Goal: Transaction & Acquisition: Purchase product/service

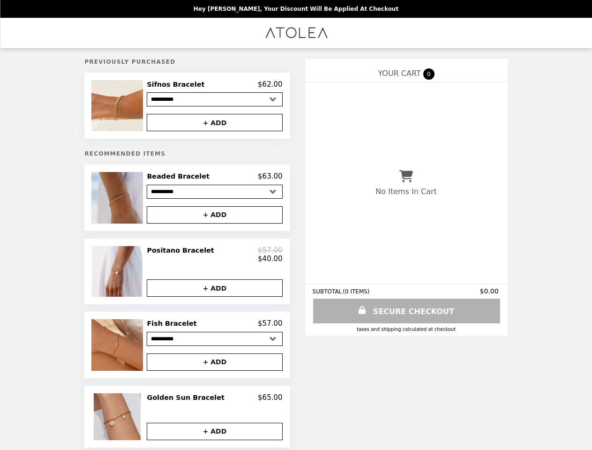
click at [131, 107] on img at bounding box center [117, 105] width 53 height 51
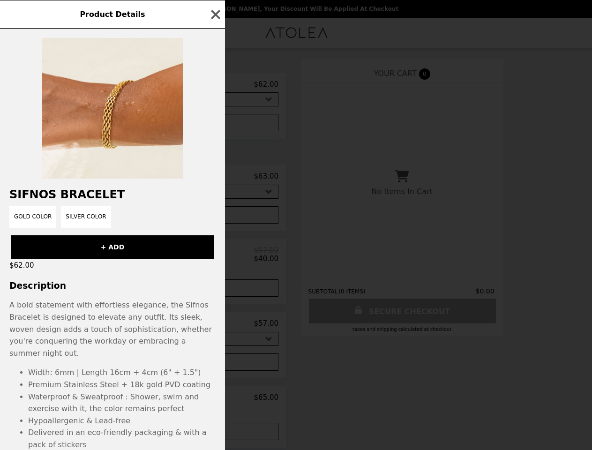
click at [215, 86] on div "Product Details Sifnos Bracelet Gold Color Silver Color + ADD $62.00 Descriptio…" at bounding box center [296, 225] width 592 height 450
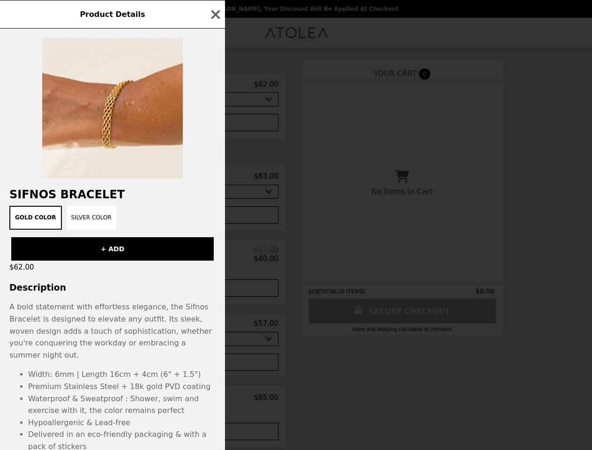
click at [215, 124] on div "Product Details Sifnos Bracelet Gold Color Silver Color + ADD $62.00 Descriptio…" at bounding box center [296, 225] width 592 height 450
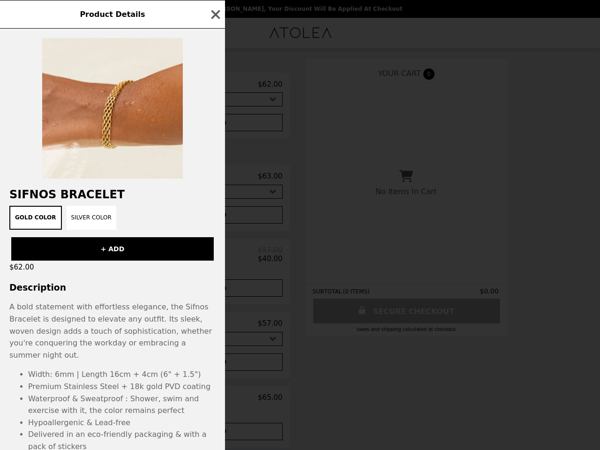
click at [131, 200] on h2 "Sifnos Bracelet" at bounding box center [112, 194] width 225 height 13
click at [215, 179] on div "Sifnos Bracelet Gold Color Silver Color + ADD $62.00 Description A bold stateme…" at bounding box center [112, 239] width 225 height 421
click at [215, 218] on div "Product Details Sifnos Bracelet Gold Color Silver Color + ADD $62.00 Descriptio…" at bounding box center [300, 225] width 600 height 450
click at [131, 274] on div "$62.00" at bounding box center [112, 266] width 225 height 13
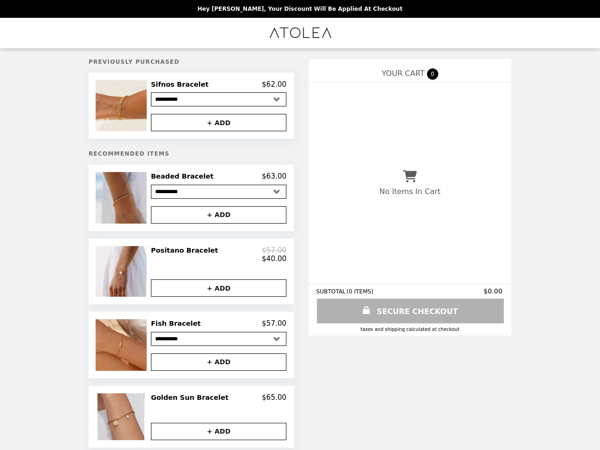
click at [215, 259] on div "$40.00" at bounding box center [218, 258] width 135 height 8
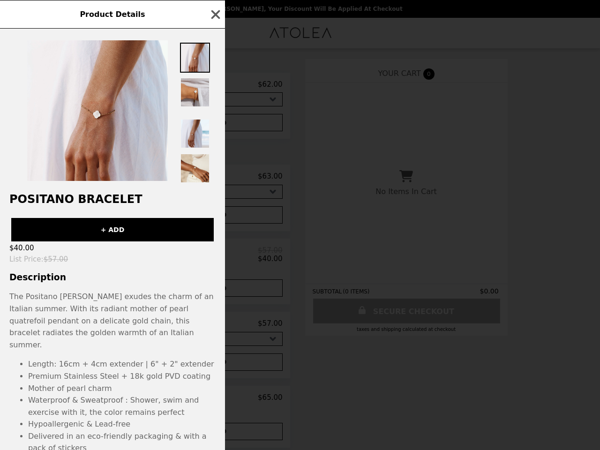
click at [215, 294] on div "Product Details Positano Bracelet + ADD $40.00 List Price : $57.00 Description …" at bounding box center [300, 225] width 600 height 450
click at [131, 351] on p "The Positano [PERSON_NAME] exudes the charm of an Italian summer. With its radi…" at bounding box center [112, 375] width 225 height 171
